Goal: Task Accomplishment & Management: Manage account settings

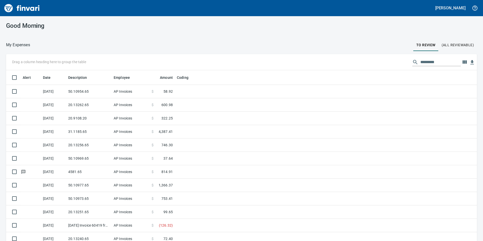
scroll to position [1, 1]
click at [107, 90] on td "50.10954.65" at bounding box center [88, 91] width 45 height 13
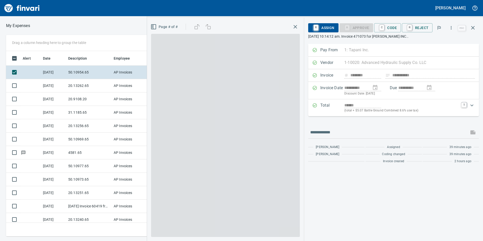
scroll to position [182, 337]
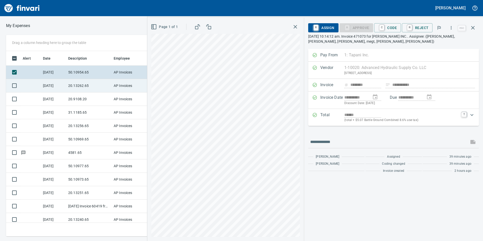
click at [82, 85] on td "20.13262.65" at bounding box center [88, 85] width 45 height 13
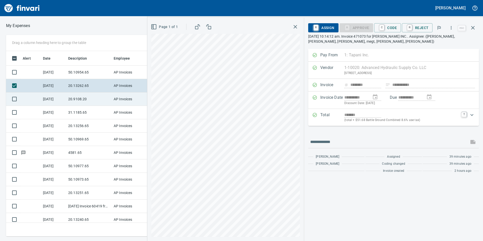
click at [80, 101] on td "20.9108.20" at bounding box center [88, 98] width 45 height 13
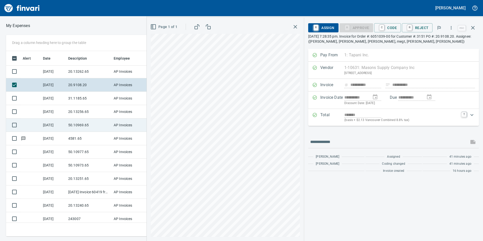
scroll to position [17, 0]
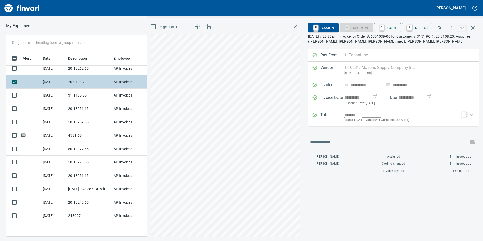
click at [78, 85] on td "20.9108.20" at bounding box center [88, 81] width 45 height 13
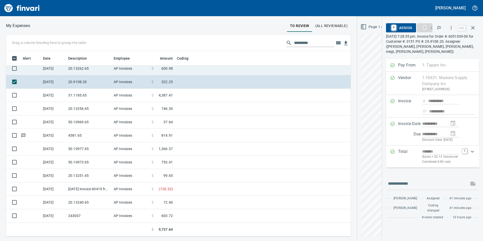
scroll to position [182, 459]
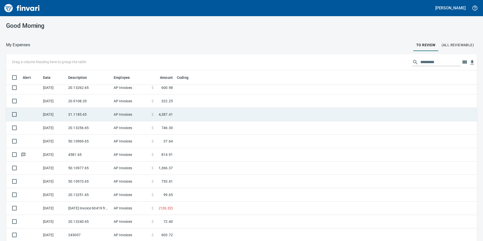
click at [78, 117] on td "31.1185.65" at bounding box center [88, 114] width 45 height 13
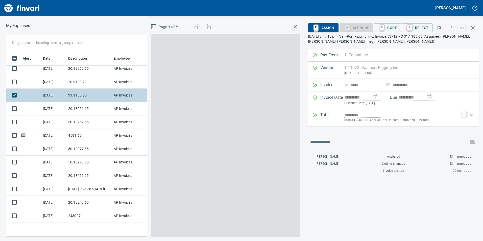
scroll to position [182, 337]
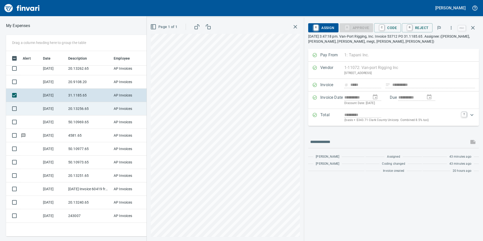
click at [82, 114] on td "20.13256.65" at bounding box center [88, 108] width 45 height 13
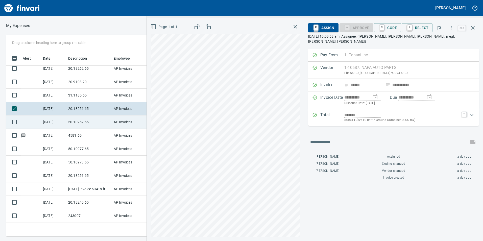
click at [85, 119] on td "50.10969.65" at bounding box center [88, 121] width 45 height 13
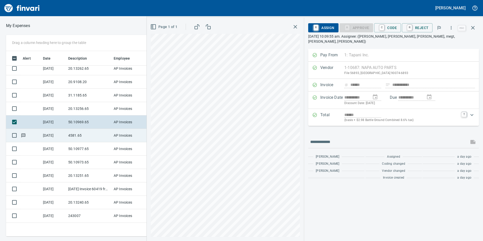
click at [86, 133] on td "4581.65" at bounding box center [88, 135] width 45 height 13
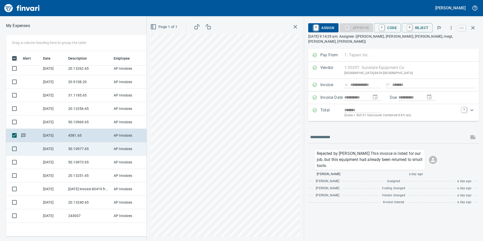
click at [89, 145] on td "50.10977.65" at bounding box center [88, 148] width 45 height 13
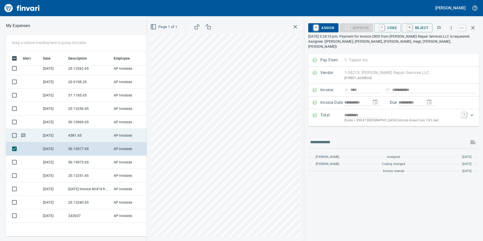
click at [79, 136] on td "4581.65" at bounding box center [88, 135] width 45 height 13
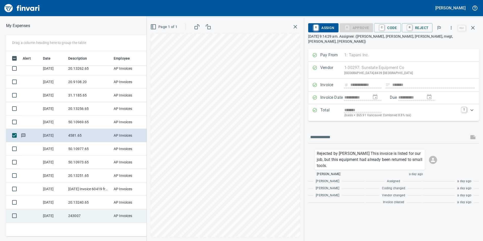
click at [76, 220] on td "243007" at bounding box center [88, 215] width 45 height 13
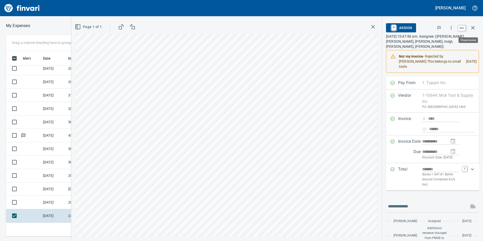
click at [475, 27] on icon "button" at bounding box center [473, 28] width 6 height 6
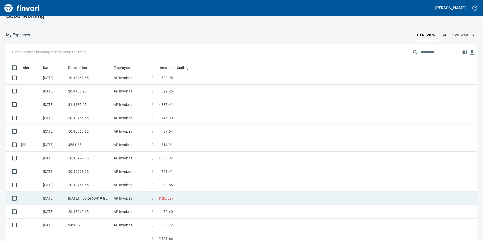
scroll to position [15, 0]
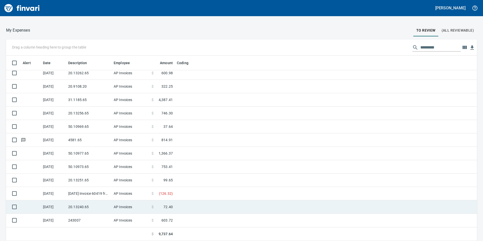
click at [66, 210] on td "[DATE]" at bounding box center [53, 206] width 25 height 13
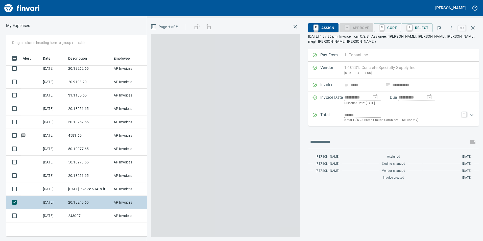
scroll to position [182, 337]
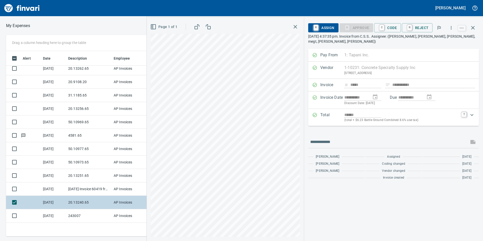
click at [69, 198] on td "20.13240.65" at bounding box center [88, 202] width 45 height 13
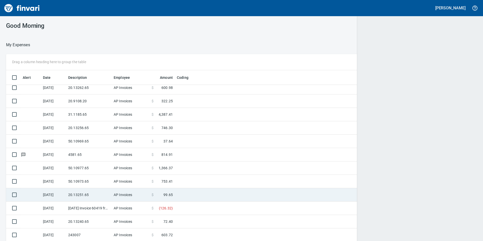
scroll to position [182, 459]
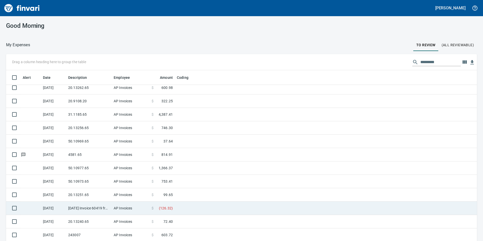
click at [81, 202] on td "[DATE] Invoice 60419 from [PERSON_NAME] Lumber Co (1-10777)" at bounding box center [88, 208] width 45 height 13
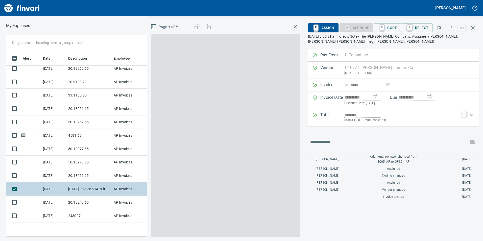
scroll to position [1, 1]
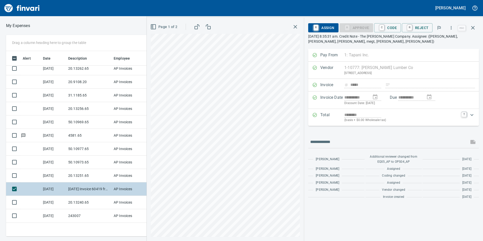
click at [82, 190] on td "[DATE] Invoice 60419 from [PERSON_NAME] Lumber Co (1-10777)" at bounding box center [88, 188] width 45 height 13
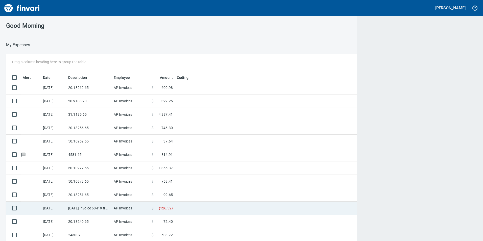
scroll to position [182, 459]
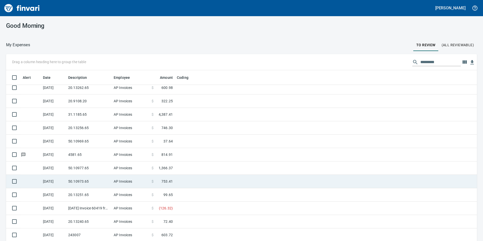
click at [79, 183] on td "50.10973.65" at bounding box center [88, 181] width 45 height 13
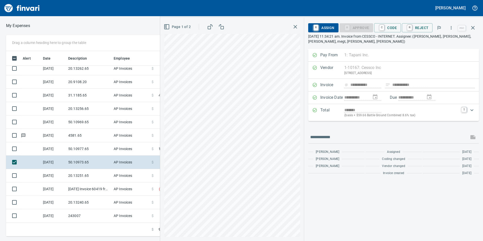
scroll to position [182, 337]
click at [474, 28] on icon "button" at bounding box center [473, 28] width 6 height 6
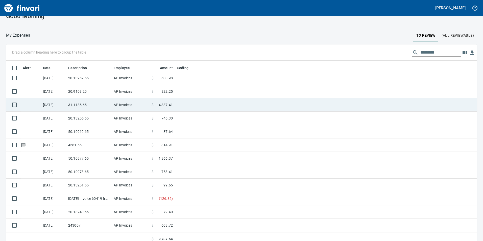
scroll to position [15, 0]
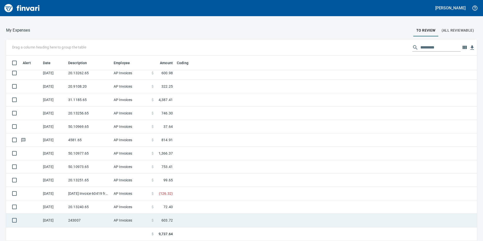
click at [96, 214] on td "243007" at bounding box center [88, 220] width 45 height 13
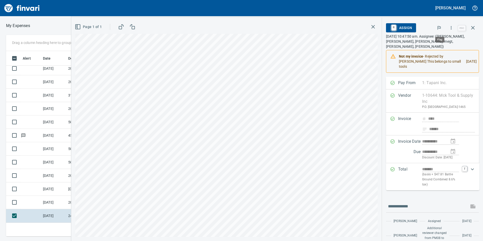
scroll to position [182, 337]
click at [453, 27] on icon "button" at bounding box center [451, 27] width 5 height 5
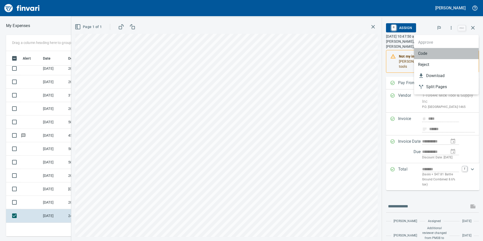
click at [438, 56] on span "Code" at bounding box center [446, 54] width 57 height 6
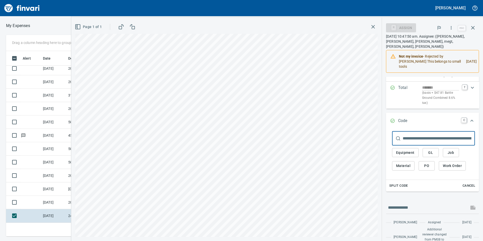
scroll to position [126, 0]
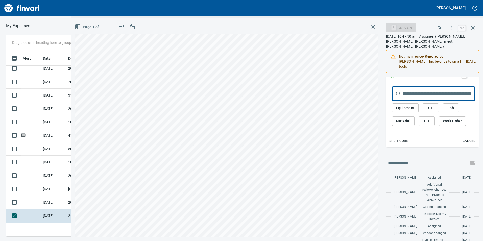
click at [431, 105] on span "GL" at bounding box center [431, 108] width 8 height 6
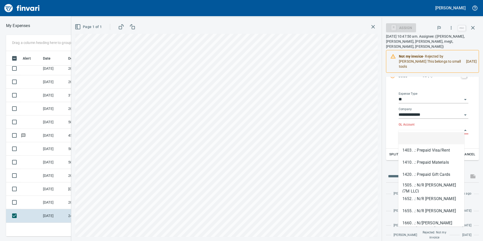
click at [419, 127] on input "GL Account" at bounding box center [431, 130] width 64 height 7
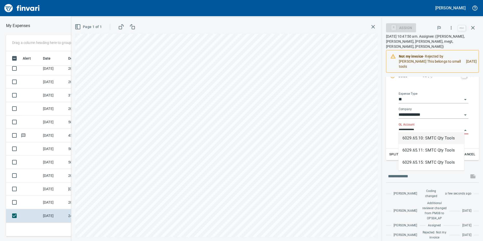
scroll to position [182, 337]
click at [425, 137] on li "6029.65.10: SMTC Qty Tools" at bounding box center [432, 138] width 66 height 12
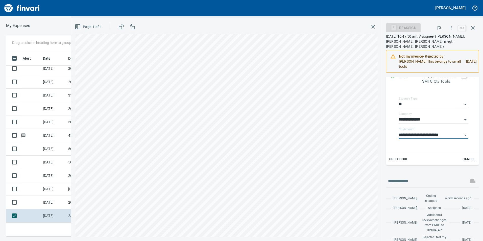
type input "**********"
click at [471, 75] on icon "Expand" at bounding box center [472, 76] width 3 height 2
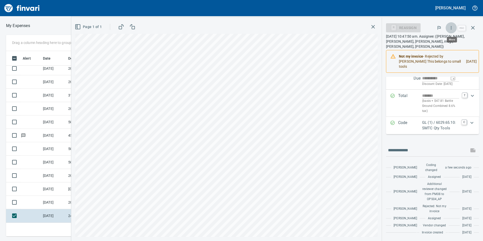
click at [449, 27] on button "button" at bounding box center [451, 27] width 11 height 11
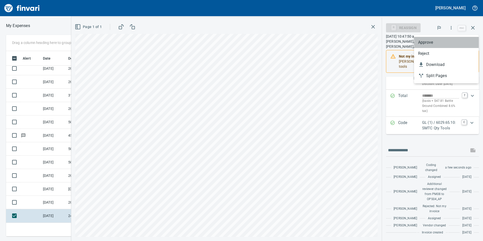
click at [425, 40] on span "Approve" at bounding box center [446, 42] width 57 height 6
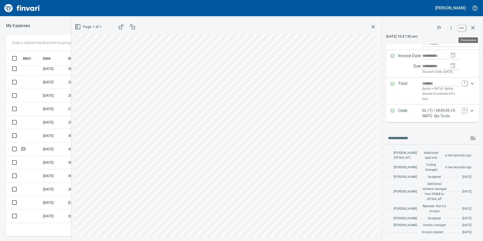
click at [477, 27] on button "button" at bounding box center [473, 28] width 12 height 12
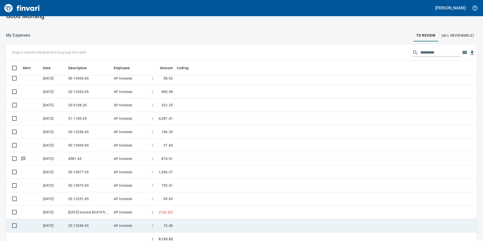
scroll to position [15, 0]
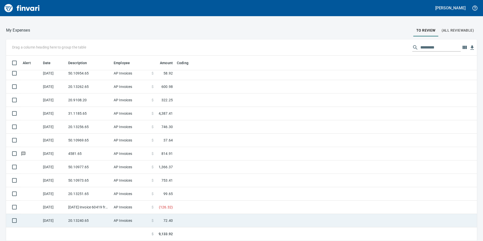
click at [99, 221] on td "20.13240.65" at bounding box center [88, 220] width 45 height 13
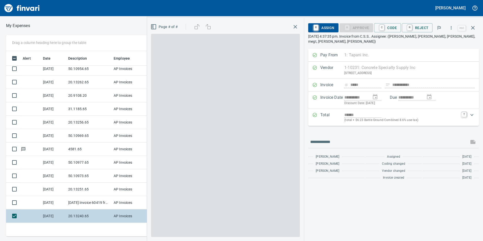
scroll to position [182, 337]
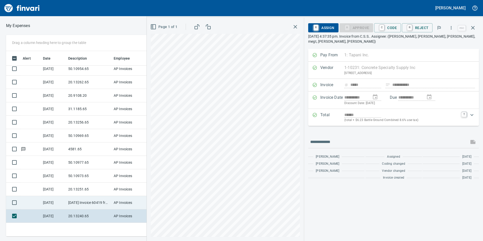
click at [81, 207] on td "[DATE] Invoice 60419 from [PERSON_NAME] Lumber Co (1-10777)" at bounding box center [88, 202] width 45 height 13
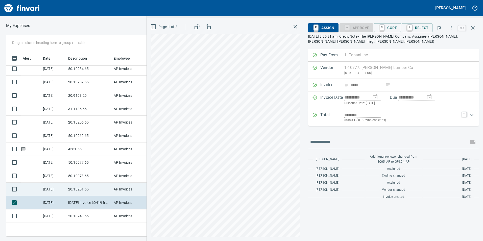
click at [91, 185] on td "20.13251.65" at bounding box center [88, 189] width 45 height 13
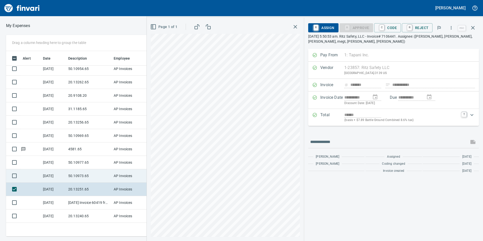
click at [88, 174] on td "50.10973.65" at bounding box center [88, 175] width 45 height 13
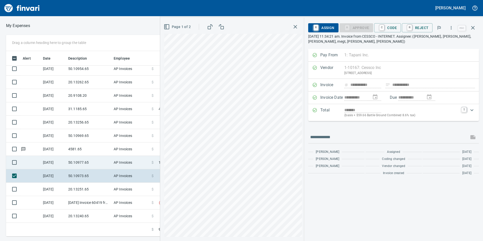
click at [85, 163] on td "50.10977.65" at bounding box center [88, 162] width 45 height 13
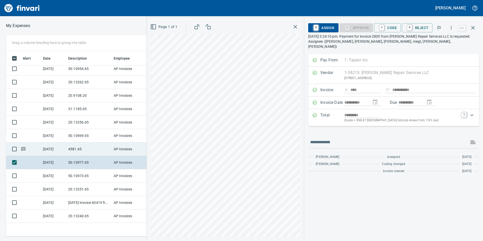
click at [81, 151] on td "4581.65" at bounding box center [88, 149] width 45 height 13
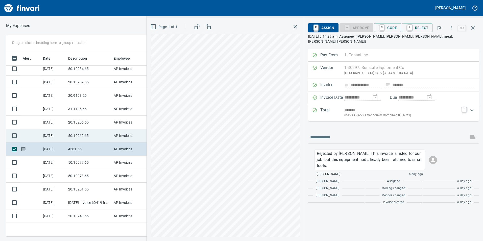
click at [89, 135] on td "50.10969.65" at bounding box center [88, 135] width 45 height 13
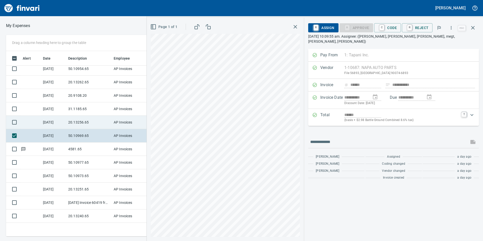
click at [79, 121] on td "20.13256.65" at bounding box center [88, 122] width 45 height 13
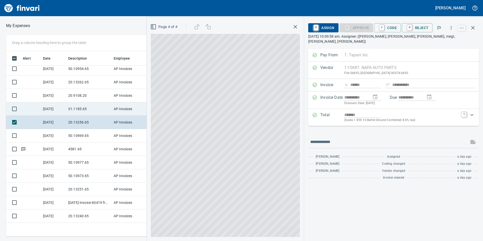
click at [76, 107] on td "31.1185.65" at bounding box center [88, 108] width 45 height 13
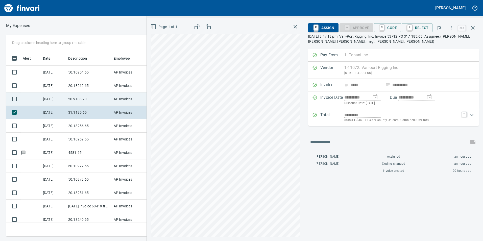
click at [76, 98] on td "20.9108.20" at bounding box center [88, 98] width 45 height 13
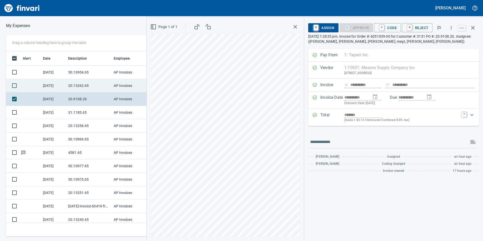
click at [76, 84] on td "20.13262.65" at bounding box center [88, 85] width 45 height 13
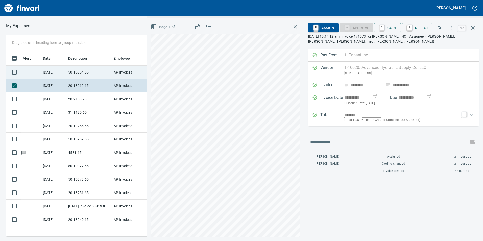
click at [71, 68] on td "50.10954.65" at bounding box center [88, 72] width 45 height 13
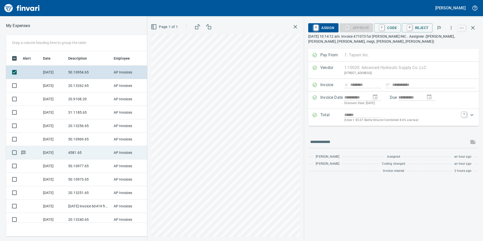
click at [74, 149] on td "4581.65" at bounding box center [88, 152] width 45 height 13
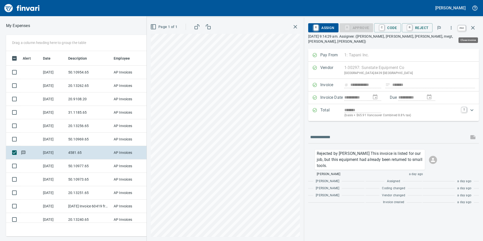
click at [470, 27] on icon "button" at bounding box center [473, 28] width 6 height 6
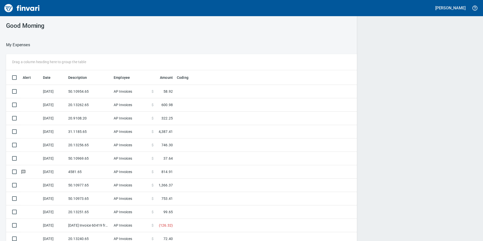
scroll to position [1, 1]
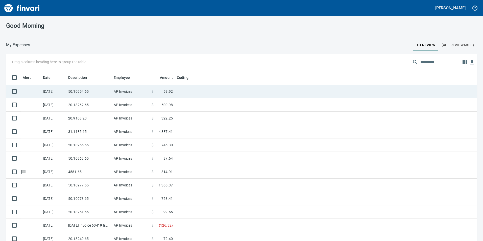
click at [88, 91] on td "50.10954.65" at bounding box center [88, 91] width 45 height 13
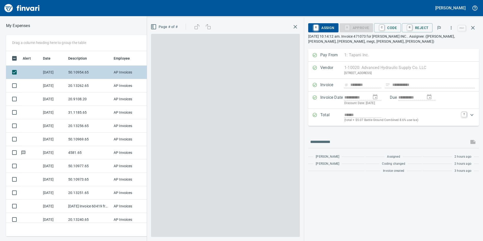
scroll to position [182, 337]
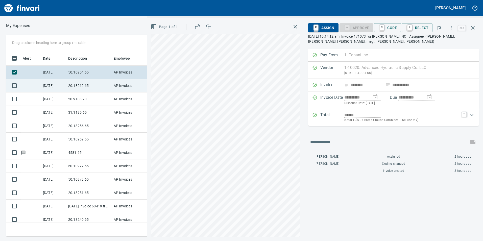
click at [60, 86] on td "[DATE]" at bounding box center [53, 85] width 25 height 13
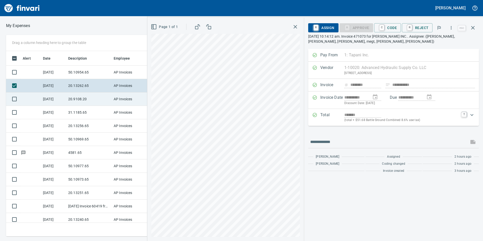
drag, startPoint x: 61, startPoint y: 86, endPoint x: 69, endPoint y: 99, distance: 15.6
click at [69, 99] on td "20.9108.20" at bounding box center [88, 98] width 45 height 13
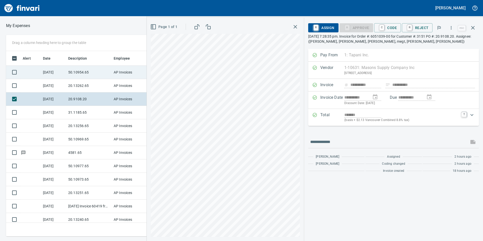
click at [79, 70] on td "50.10954.65" at bounding box center [88, 72] width 45 height 13
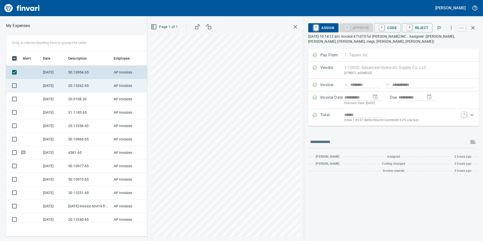
click at [82, 80] on td "20.13262.65" at bounding box center [88, 85] width 45 height 13
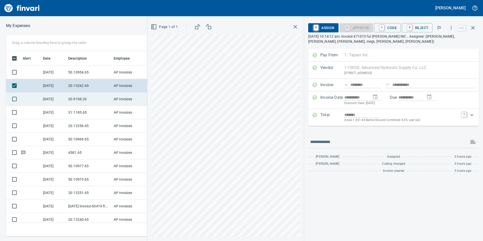
click at [82, 97] on td "20.9108.20" at bounding box center [88, 98] width 45 height 13
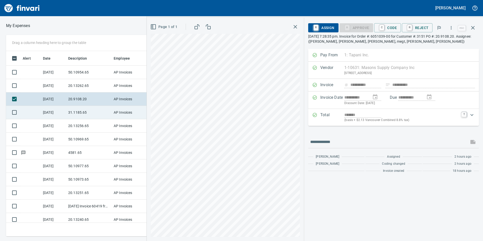
click at [84, 114] on td "31.1185.65" at bounding box center [88, 112] width 45 height 13
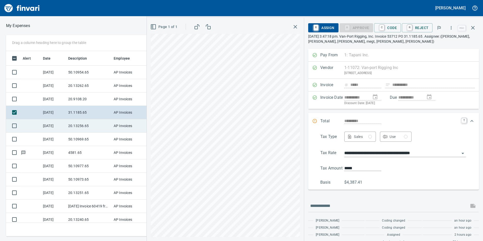
click at [89, 126] on td "20.13256.65" at bounding box center [88, 125] width 45 height 13
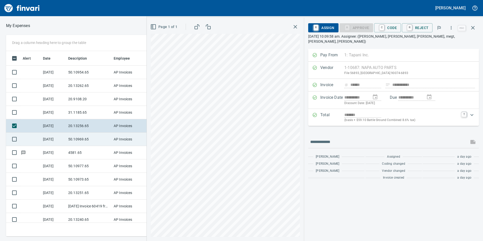
click at [81, 140] on td "50.10969.65" at bounding box center [88, 139] width 45 height 13
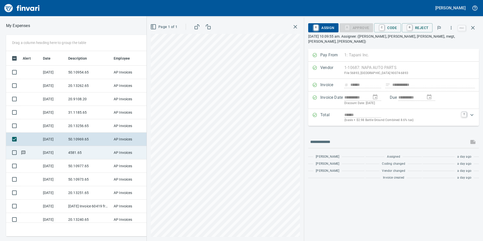
click at [83, 150] on td "4581.65" at bounding box center [88, 152] width 45 height 13
